Goal: Transaction & Acquisition: Book appointment/travel/reservation

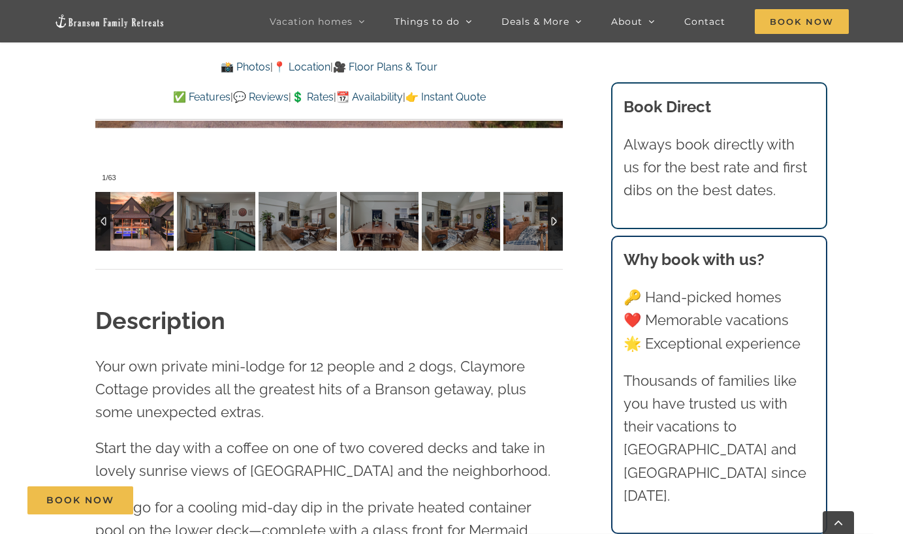
scroll to position [1014, 0]
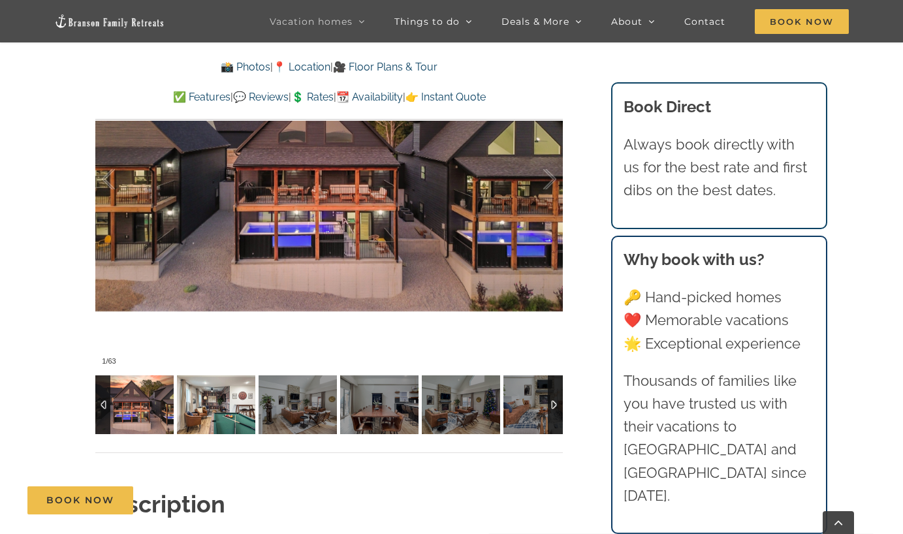
click at [229, 419] on img at bounding box center [216, 405] width 78 height 59
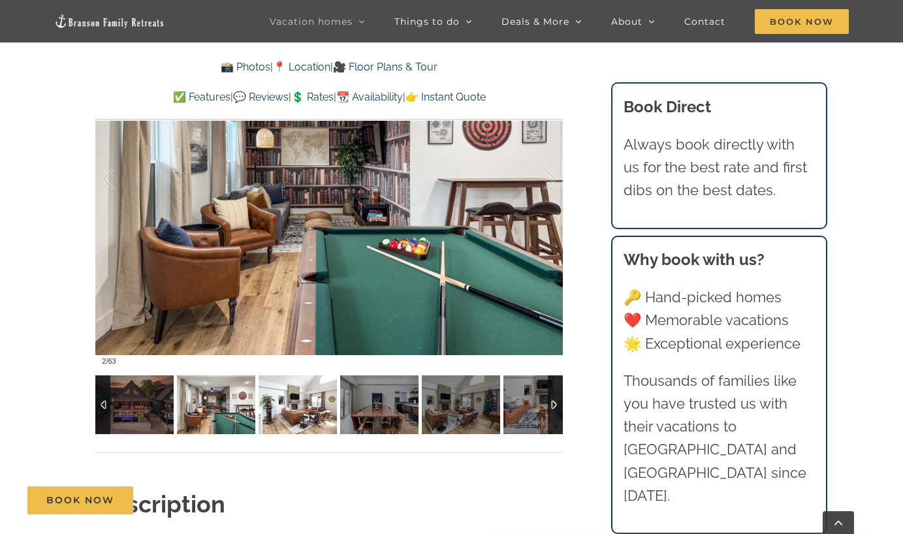
click at [304, 421] on img at bounding box center [298, 405] width 78 height 59
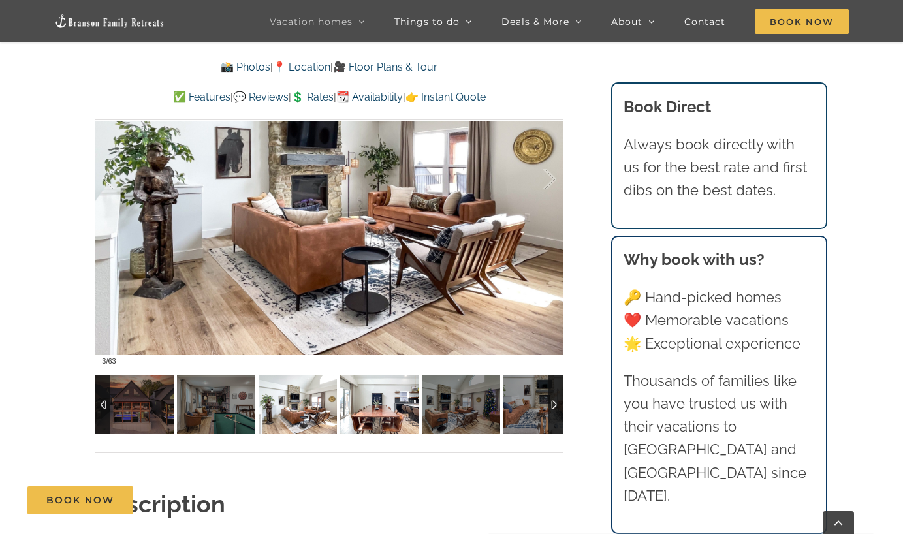
click at [353, 420] on img at bounding box center [379, 405] width 78 height 59
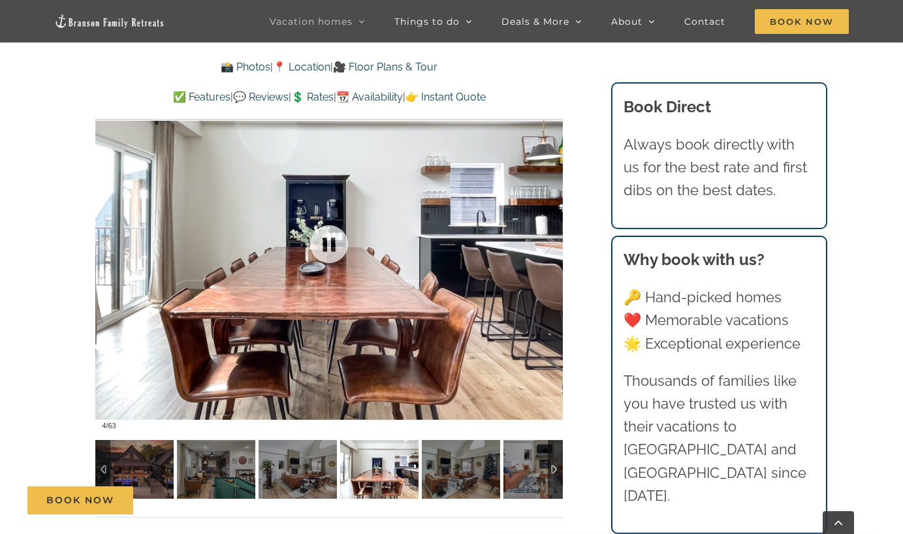
scroll to position [931, 0]
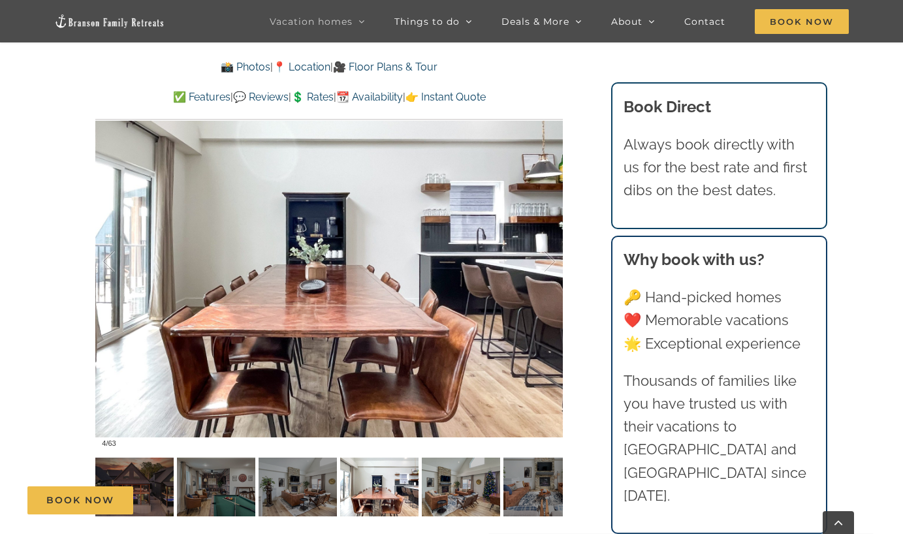
drag, startPoint x: 470, startPoint y: 507, endPoint x: 521, endPoint y: 495, distance: 52.3
click at [471, 506] on div "Book Now" at bounding box center [461, 501] width 869 height 28
click at [558, 487] on div "Book Now" at bounding box center [461, 501] width 869 height 28
click at [534, 491] on div "Book Now" at bounding box center [461, 501] width 869 height 28
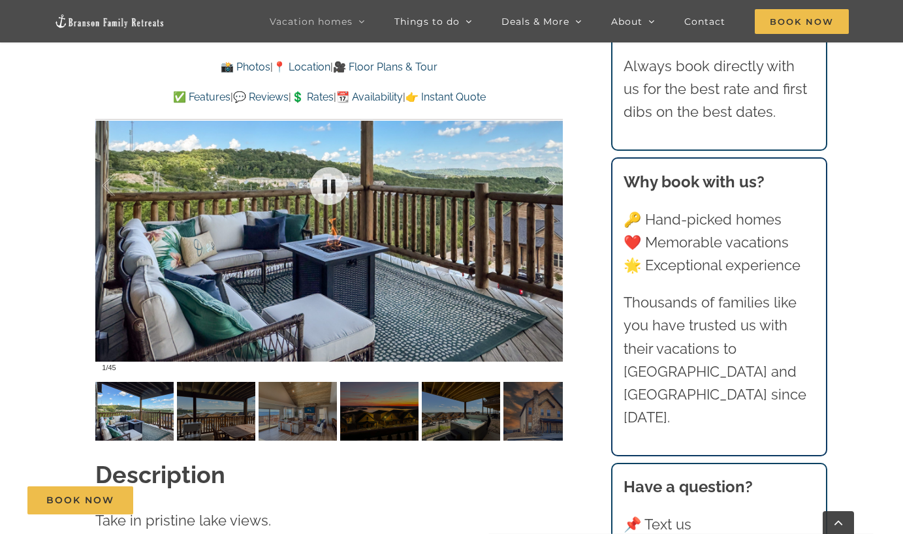
scroll to position [1076, 0]
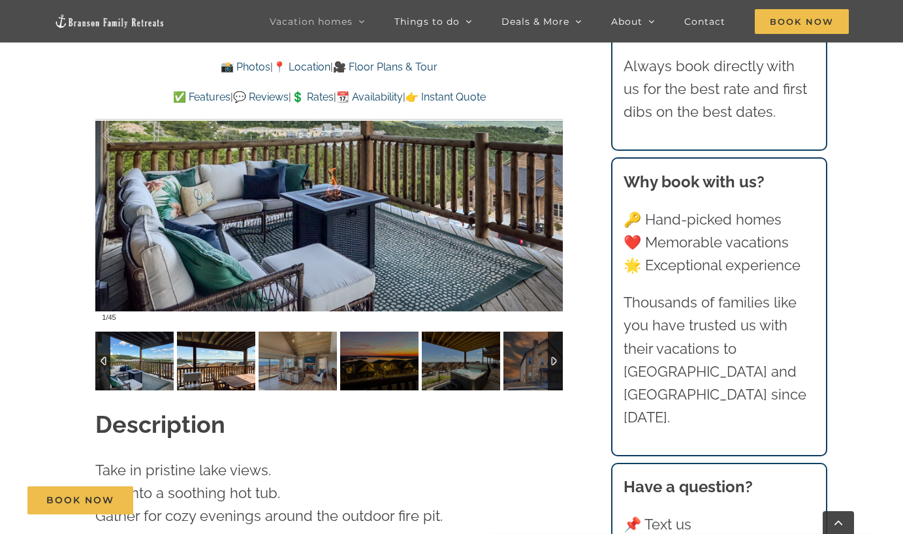
click at [244, 348] on img at bounding box center [216, 361] width 78 height 59
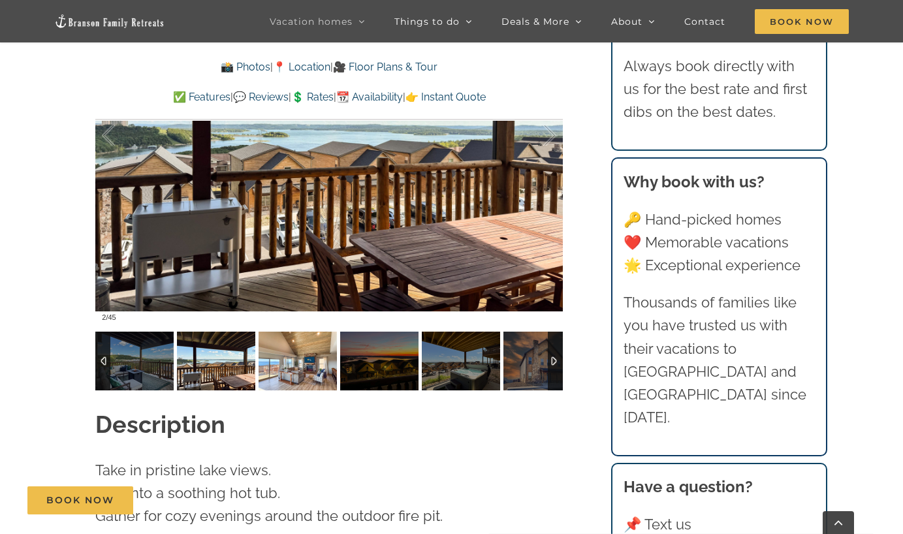
click at [306, 349] on img at bounding box center [298, 361] width 78 height 59
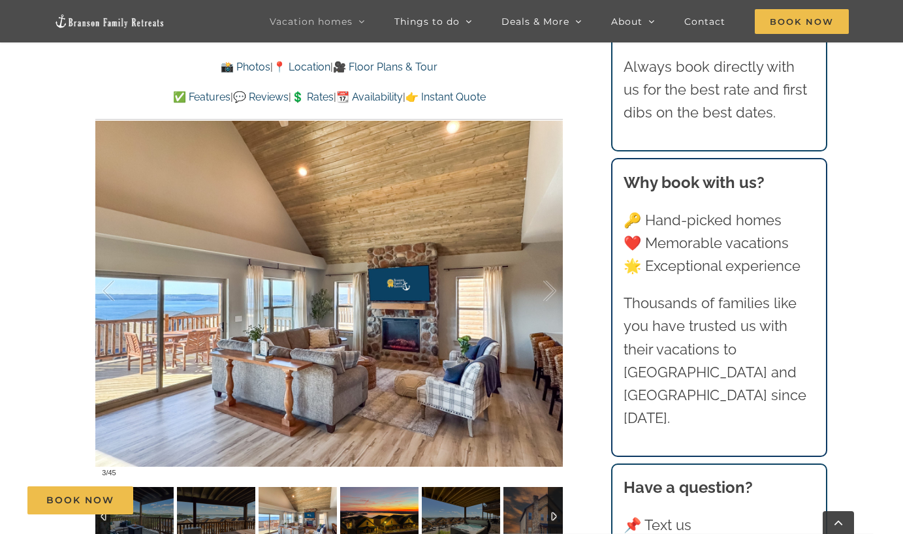
scroll to position [894, 0]
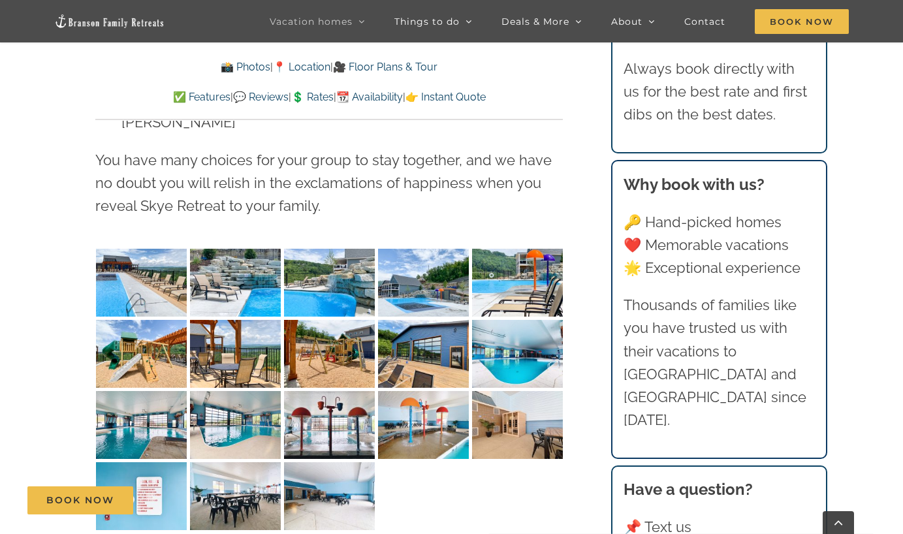
scroll to position [3337, 0]
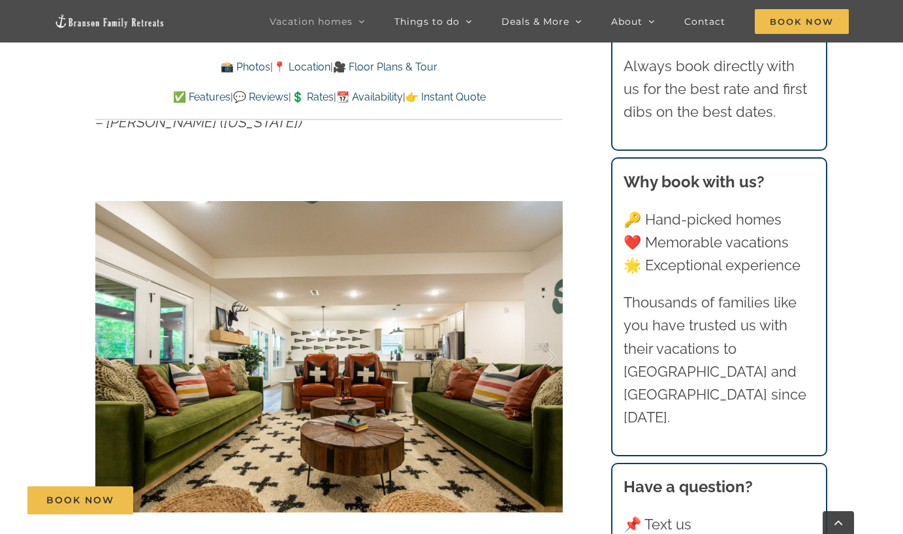
scroll to position [903, 0]
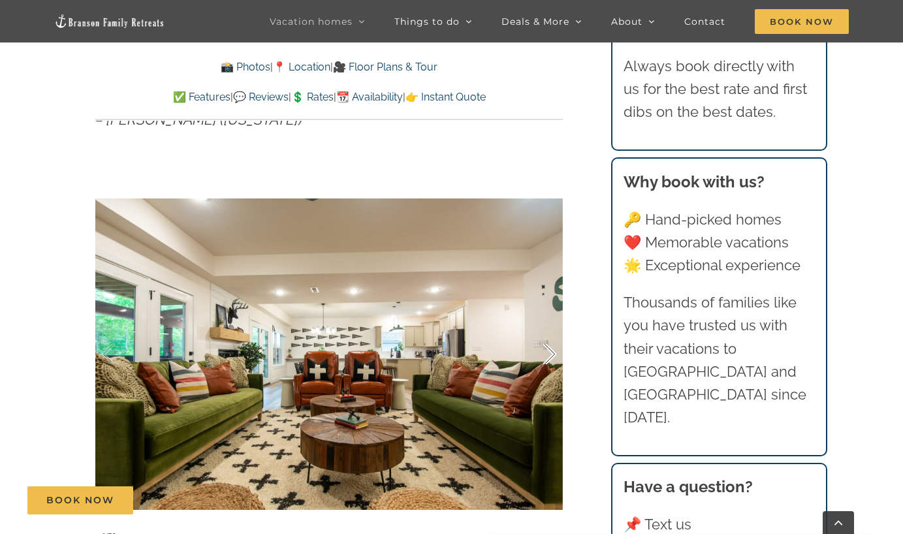
click at [547, 327] on div at bounding box center [536, 354] width 40 height 81
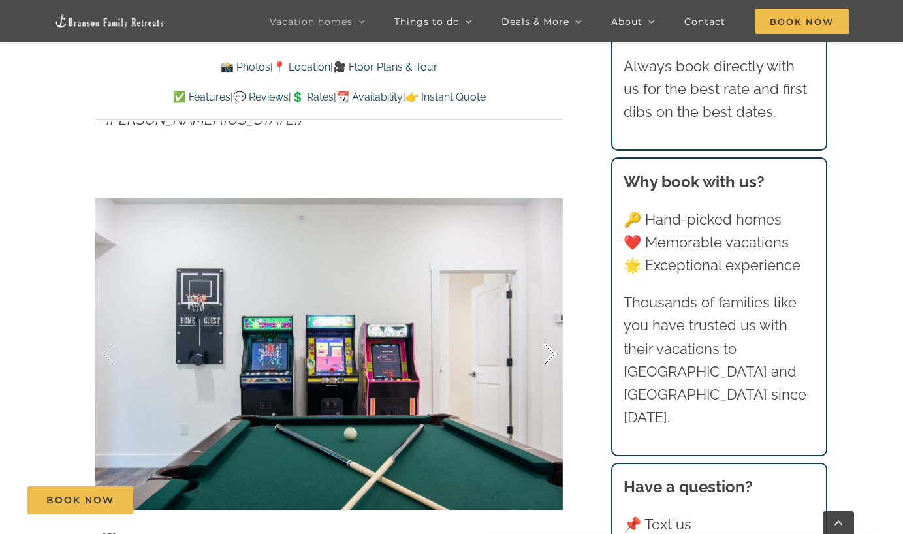
click at [547, 327] on div at bounding box center [536, 354] width 40 height 81
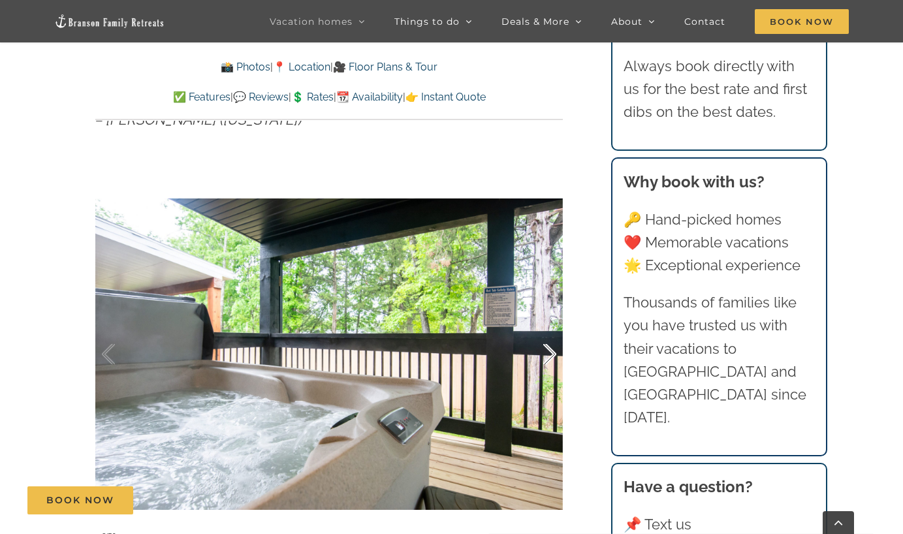
click at [547, 327] on div at bounding box center [536, 354] width 40 height 81
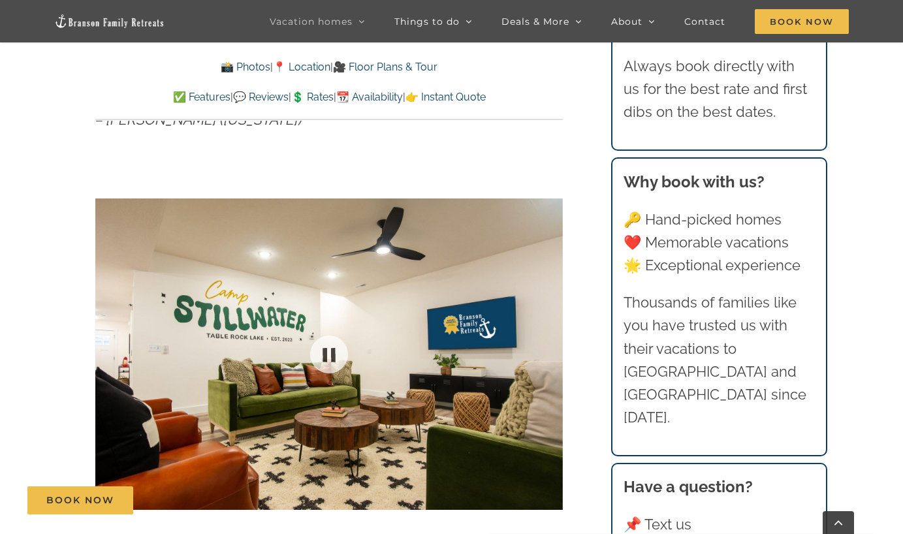
click at [547, 327] on div "4 / 56" at bounding box center [329, 354] width 468 height 384
click at [549, 327] on div at bounding box center [536, 354] width 40 height 81
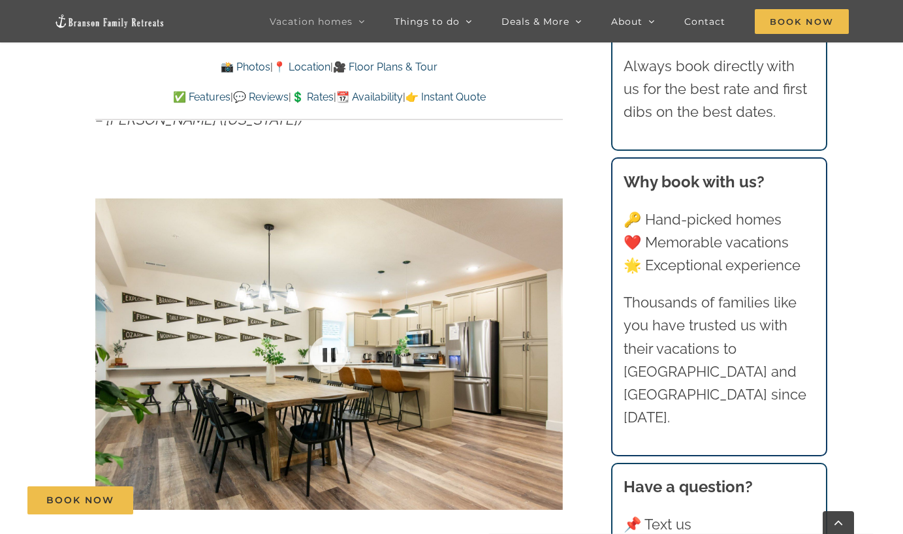
click at [549, 327] on div at bounding box center [329, 354] width 468 height 384
click at [549, 327] on div at bounding box center [536, 354] width 40 height 81
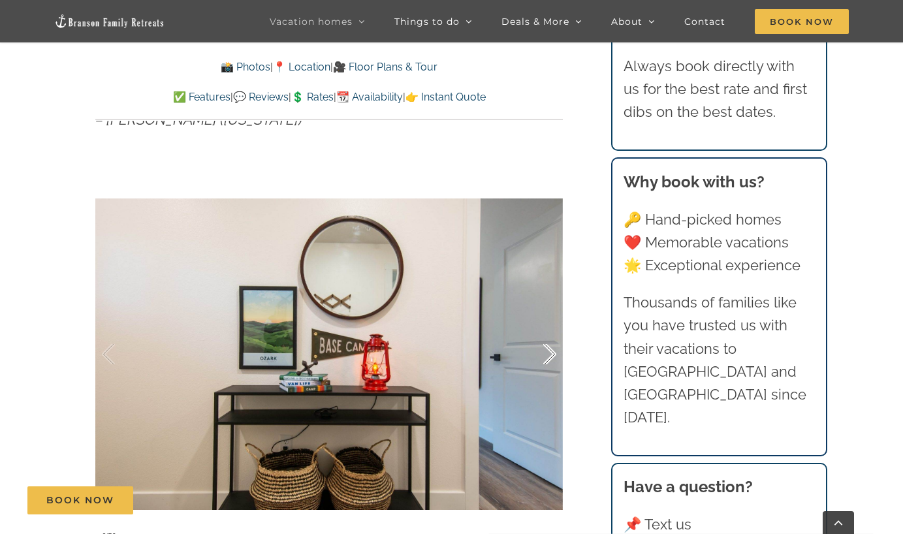
click at [549, 327] on div at bounding box center [536, 354] width 40 height 81
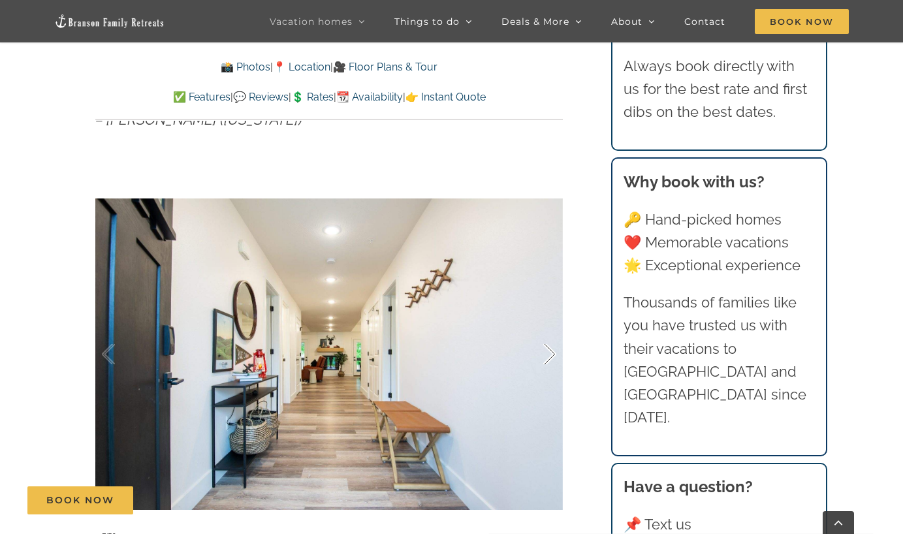
click at [549, 327] on div at bounding box center [536, 354] width 40 height 81
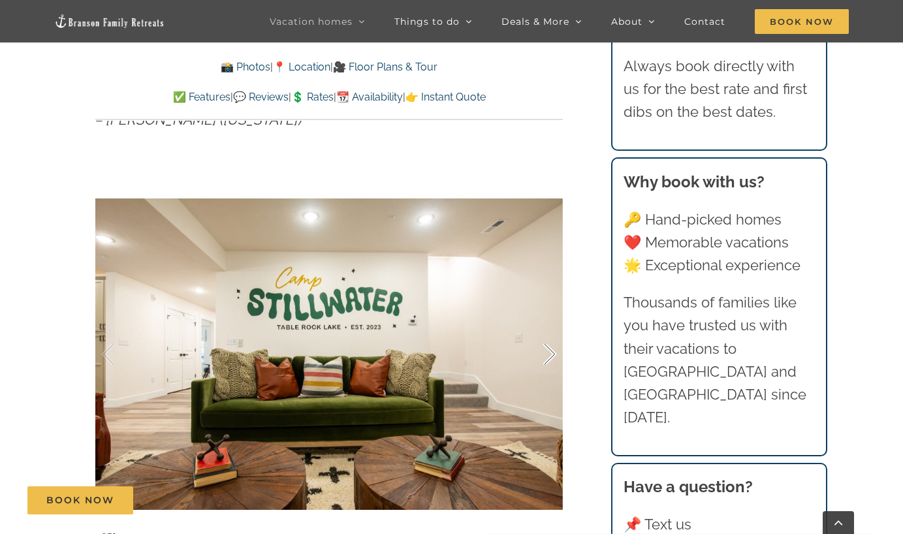
click at [549, 327] on div at bounding box center [536, 354] width 40 height 81
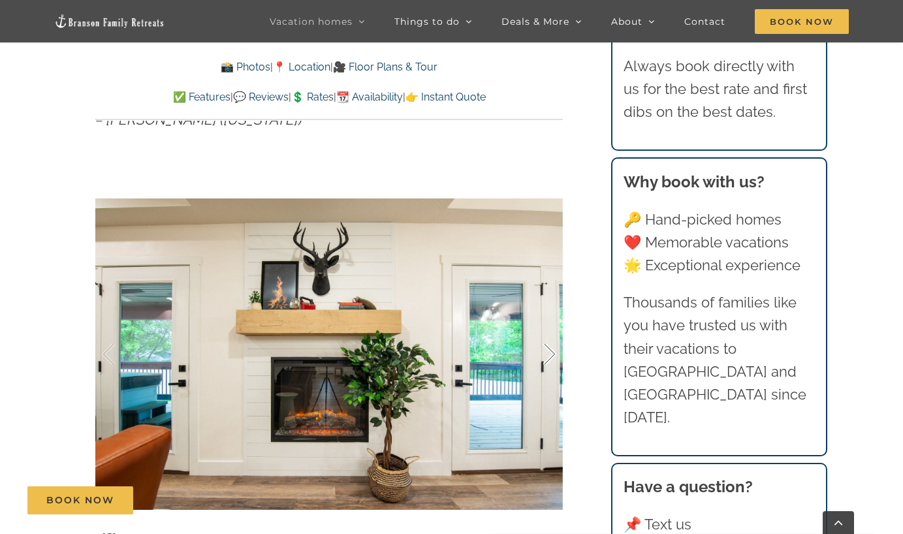
click at [549, 327] on div at bounding box center [536, 354] width 40 height 81
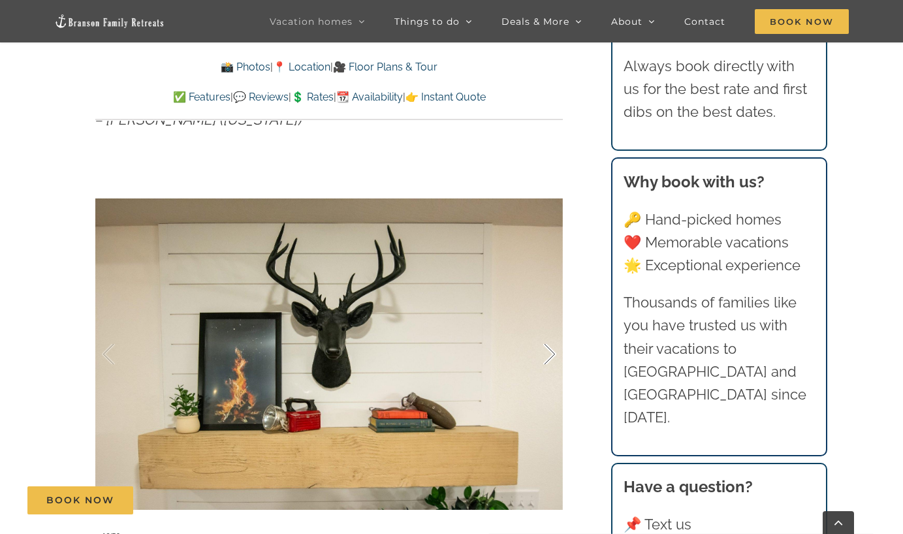
click at [549, 327] on div at bounding box center [536, 354] width 40 height 81
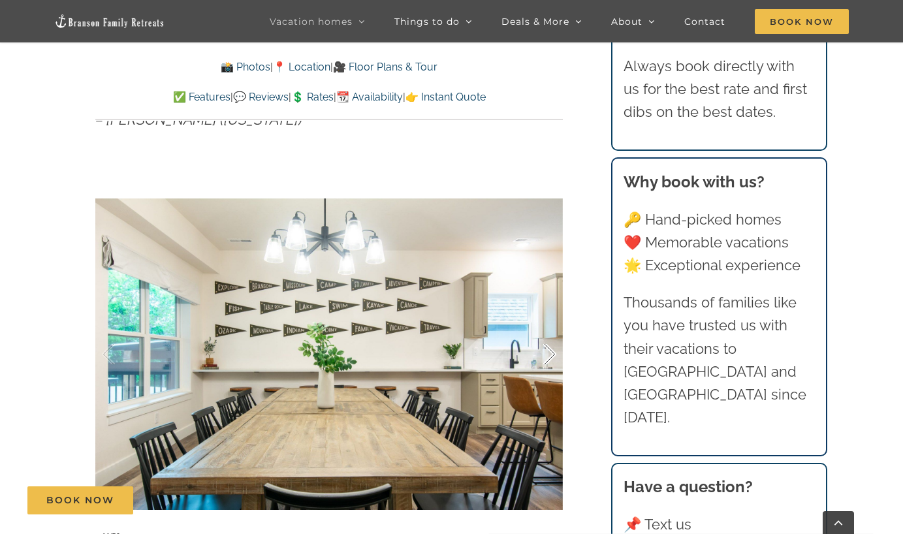
click at [549, 327] on div at bounding box center [536, 354] width 40 height 81
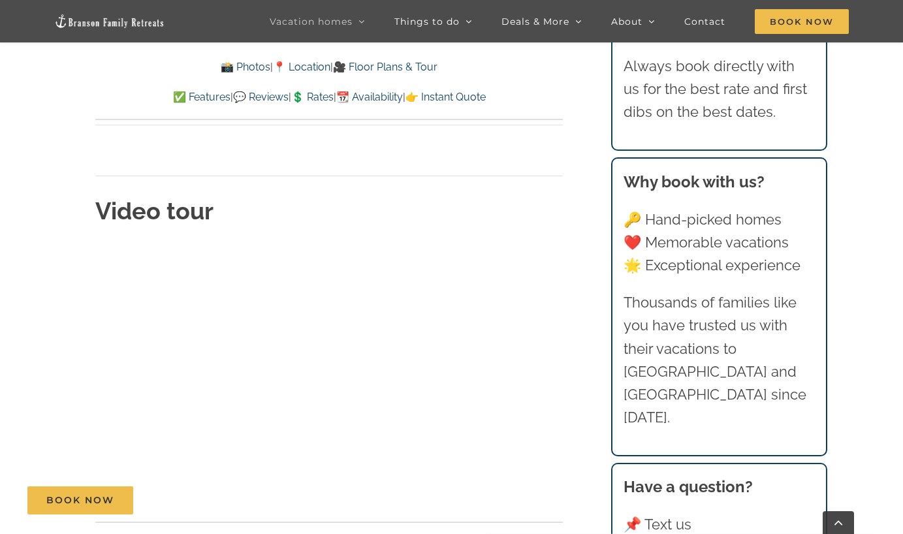
scroll to position [4428, 0]
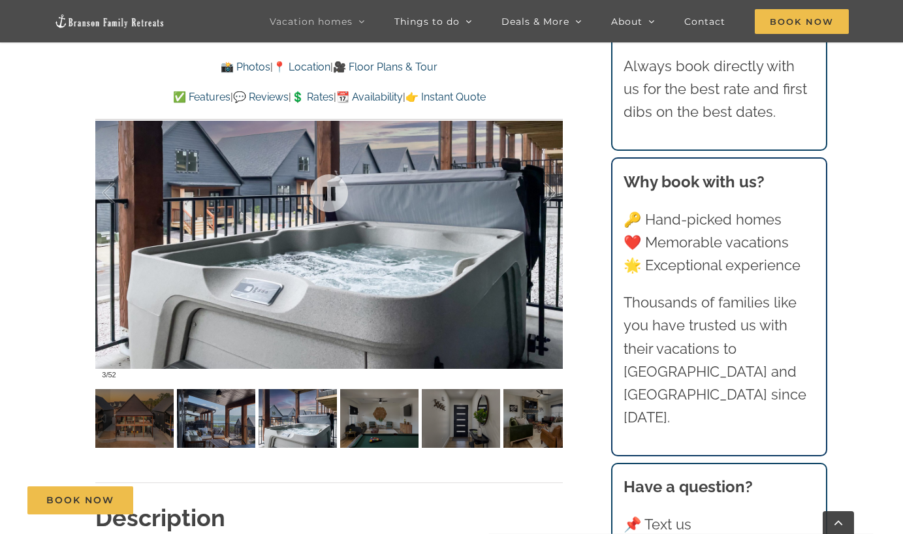
scroll to position [948, 0]
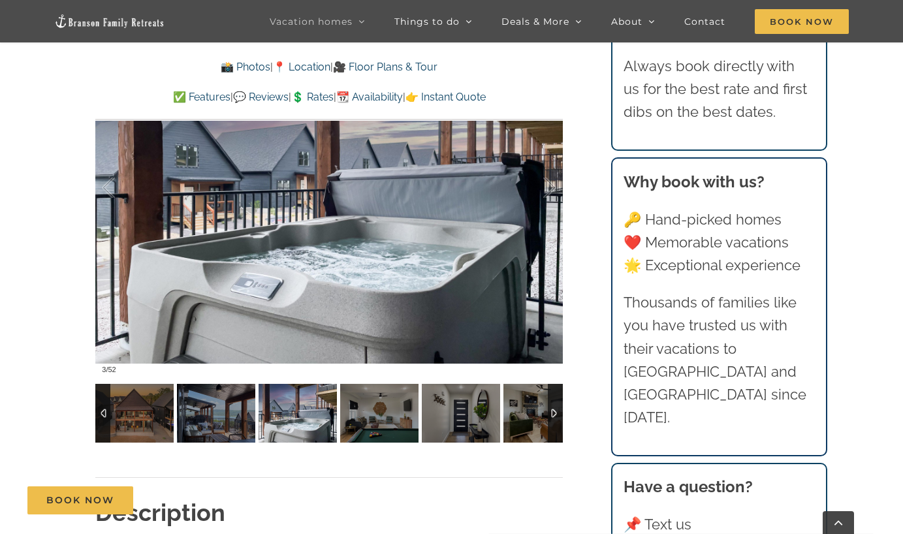
click at [319, 417] on img at bounding box center [298, 413] width 78 height 59
drag, startPoint x: 361, startPoint y: 417, endPoint x: 369, endPoint y: 417, distance: 7.8
click at [361, 417] on img at bounding box center [379, 413] width 78 height 59
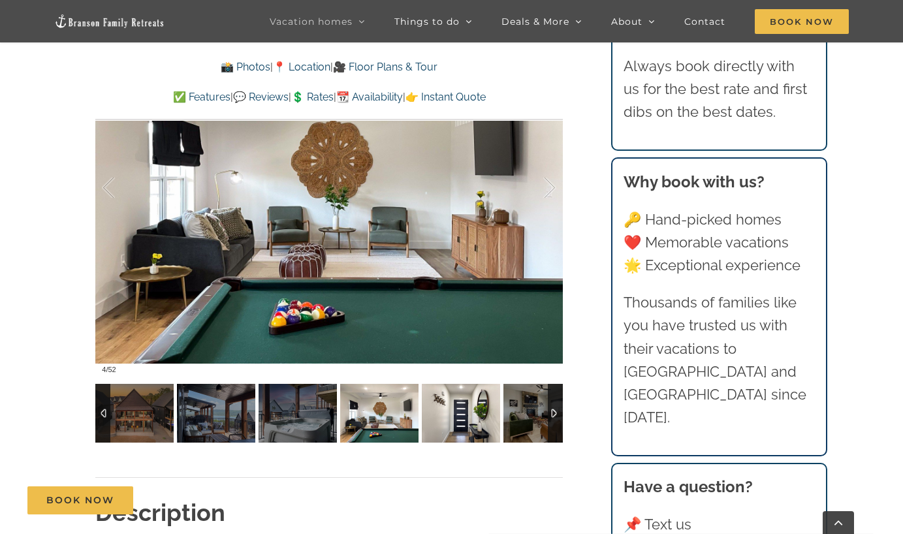
click at [464, 417] on img at bounding box center [461, 413] width 78 height 59
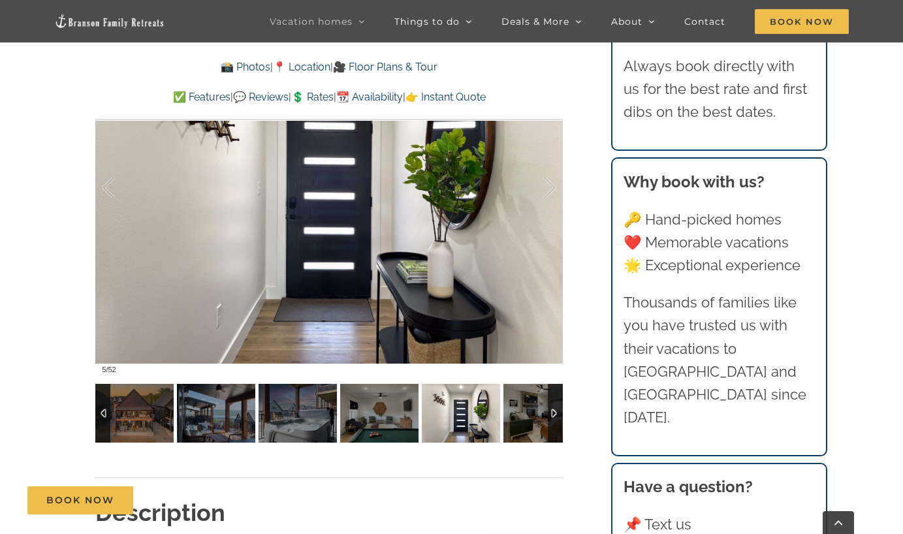
click at [496, 422] on img at bounding box center [461, 413] width 78 height 59
click at [537, 421] on img at bounding box center [543, 413] width 78 height 59
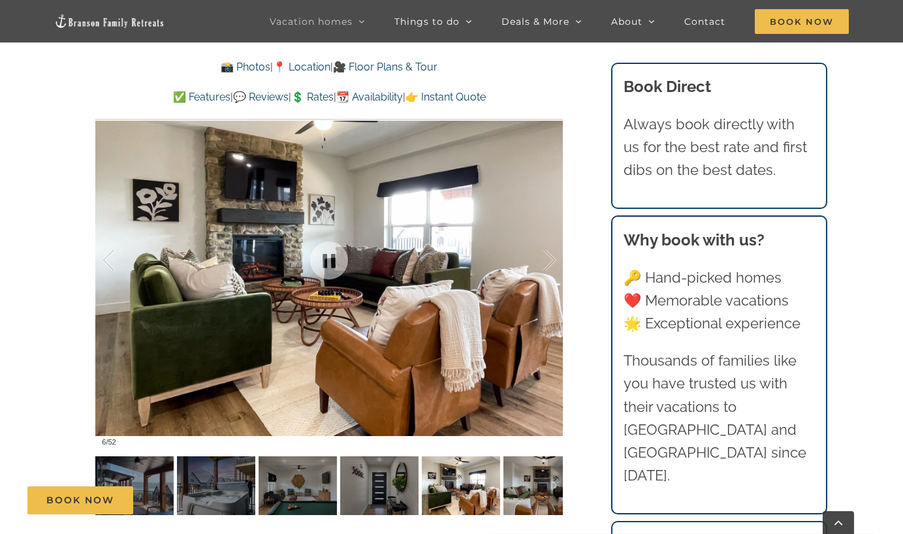
scroll to position [881, 0]
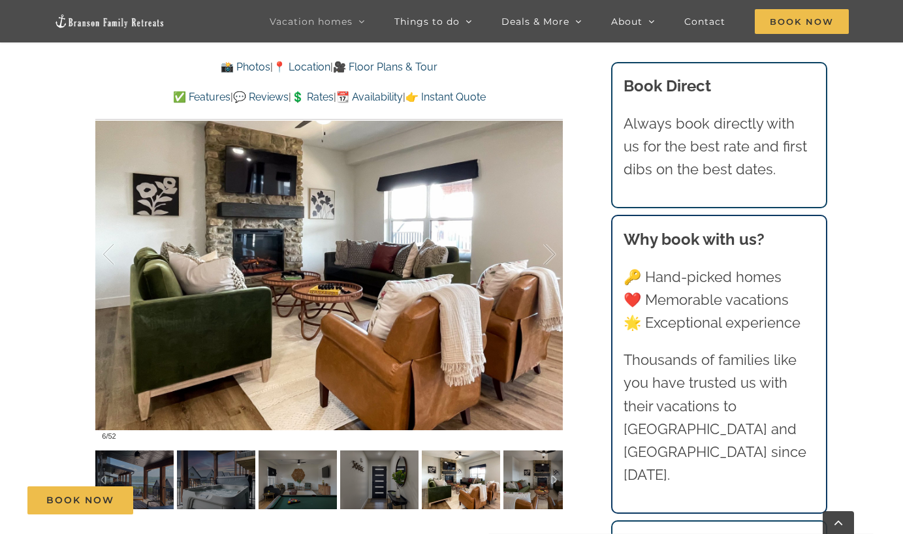
click at [548, 490] on div "Book Now" at bounding box center [461, 501] width 869 height 28
click at [559, 485] on div at bounding box center [555, 480] width 15 height 59
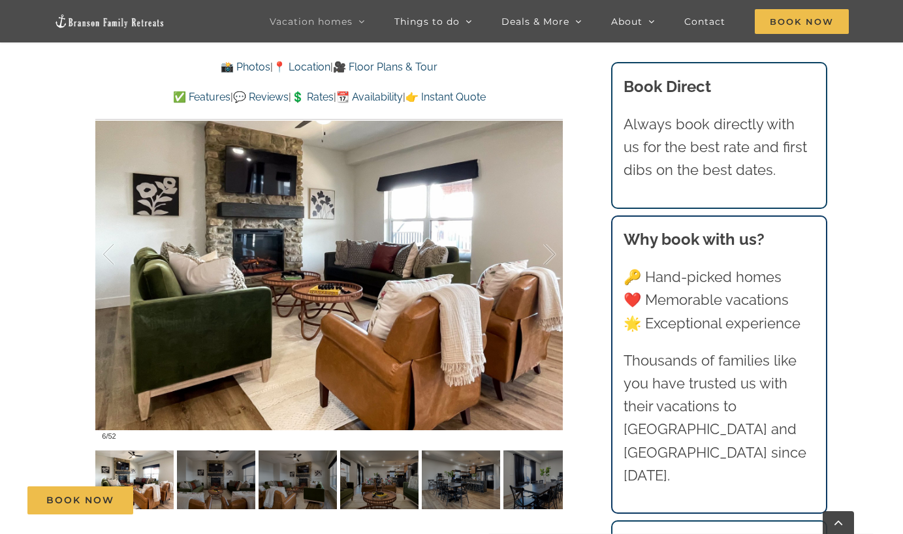
click at [539, 489] on div "Book Now" at bounding box center [461, 501] width 869 height 28
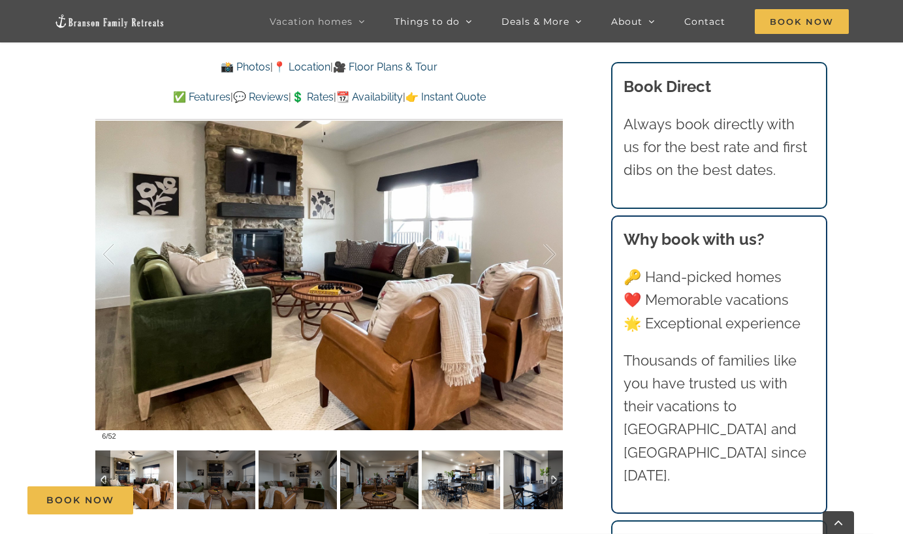
click at [485, 485] on img at bounding box center [461, 480] width 78 height 59
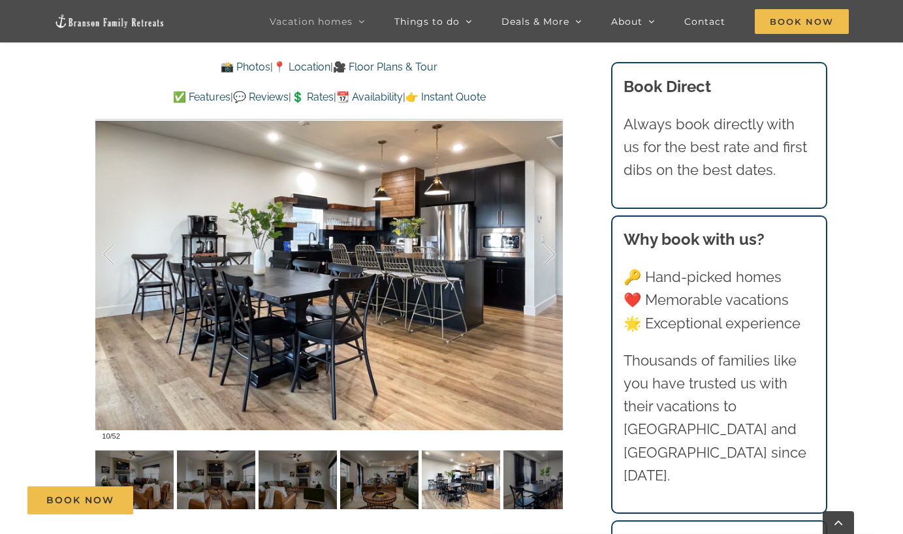
click at [375, 489] on div "Book Now" at bounding box center [461, 501] width 869 height 28
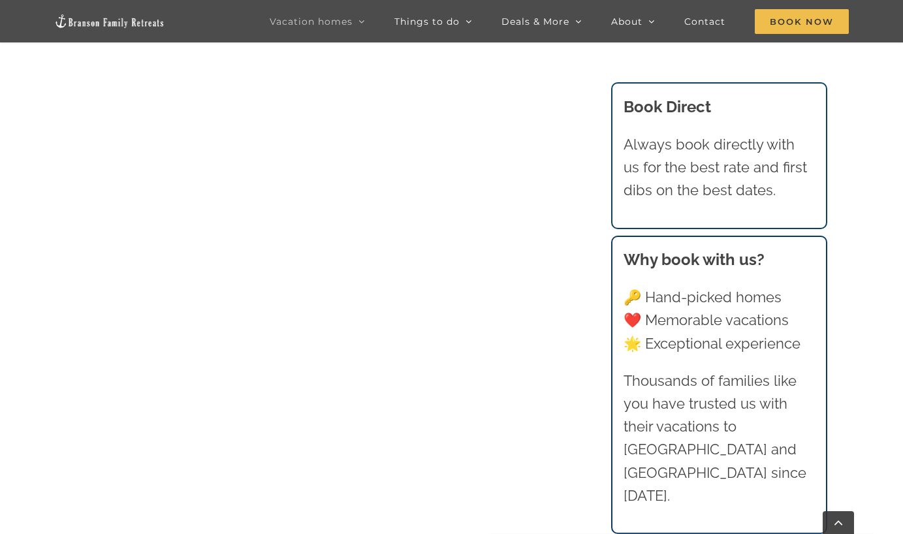
scroll to position [682, 0]
